Goal: Check status

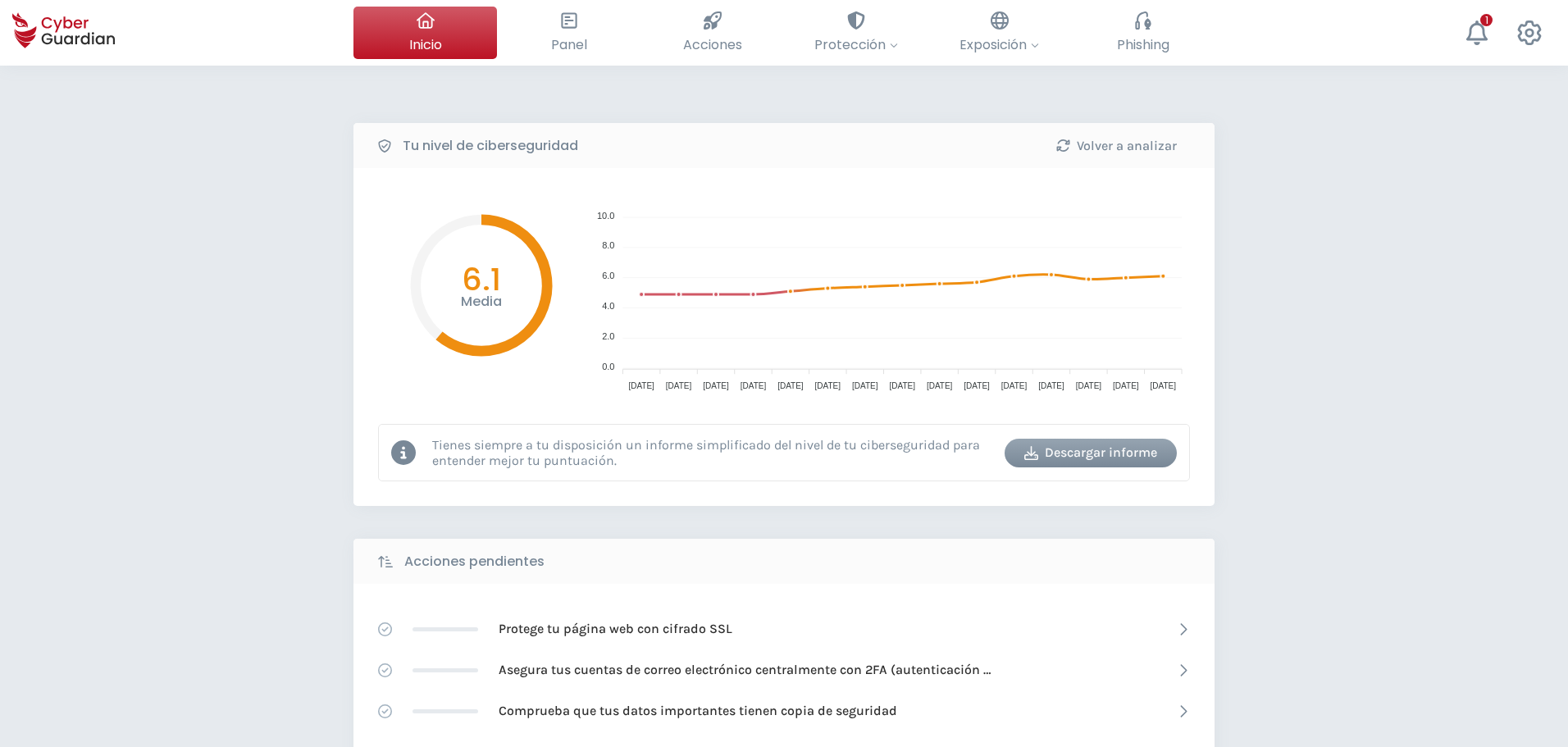
click at [1381, 221] on div "Tu nivel de ciberseguridad Volver a analizar Media 6.1 10.0 10.0 8.0 8.0 6.0 6.…" at bounding box center [784, 730] width 1568 height 1329
click at [1442, 244] on div "Tu nivel de ciberseguridad Volver a analizar Media 6.1 10.0 10.0 8.0 8.0 6.0 6.…" at bounding box center [784, 730] width 1568 height 1329
